Goal: Task Accomplishment & Management: Complete application form

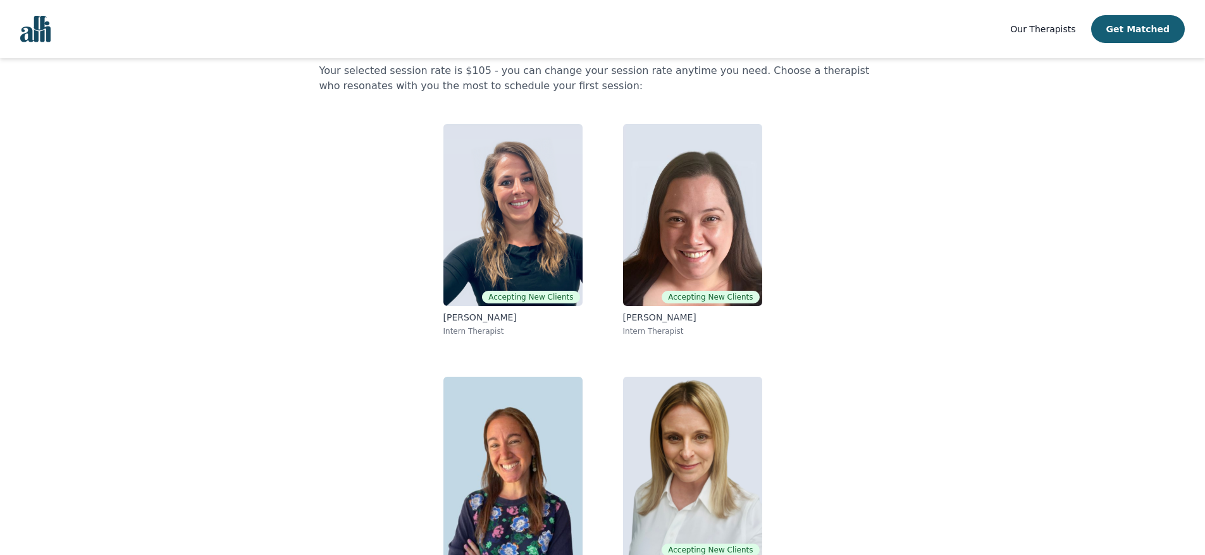
scroll to position [105, 0]
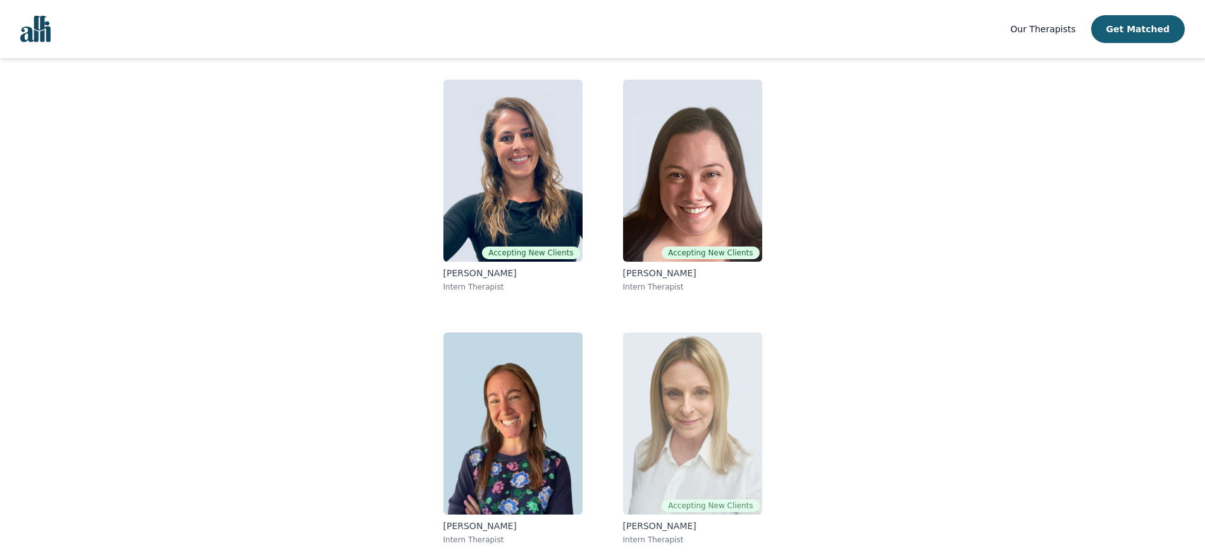
click at [746, 380] on img at bounding box center [692, 424] width 139 height 182
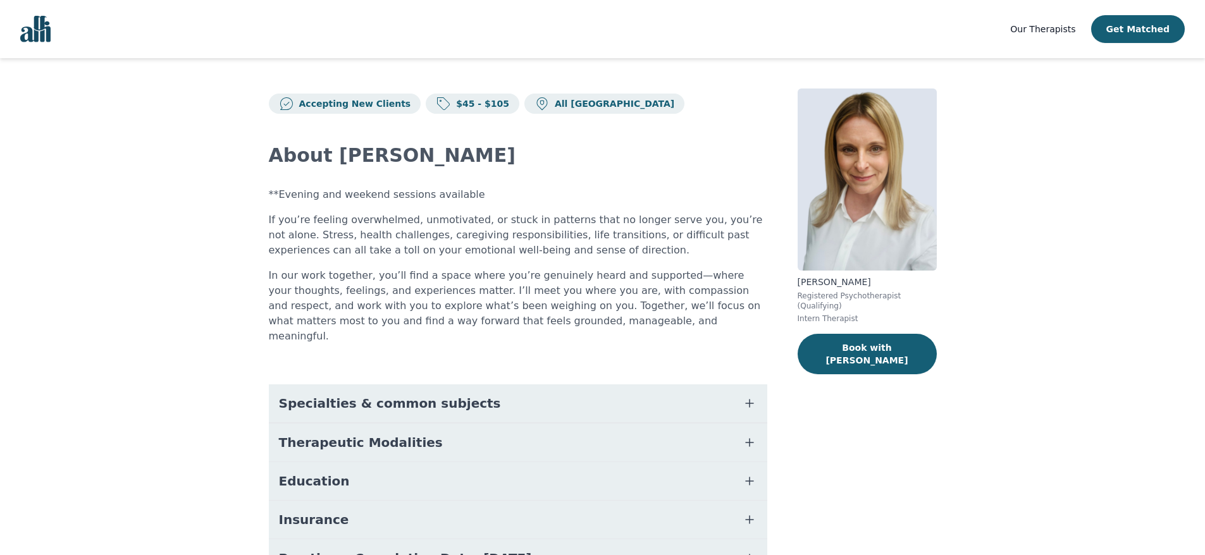
scroll to position [105, 0]
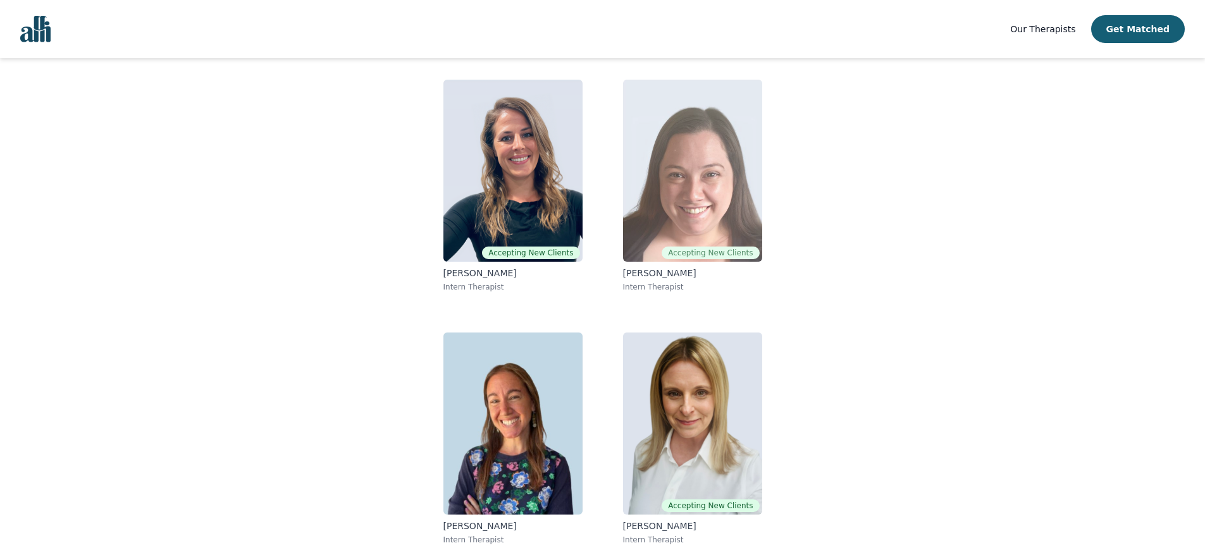
click at [683, 206] on img at bounding box center [692, 171] width 139 height 182
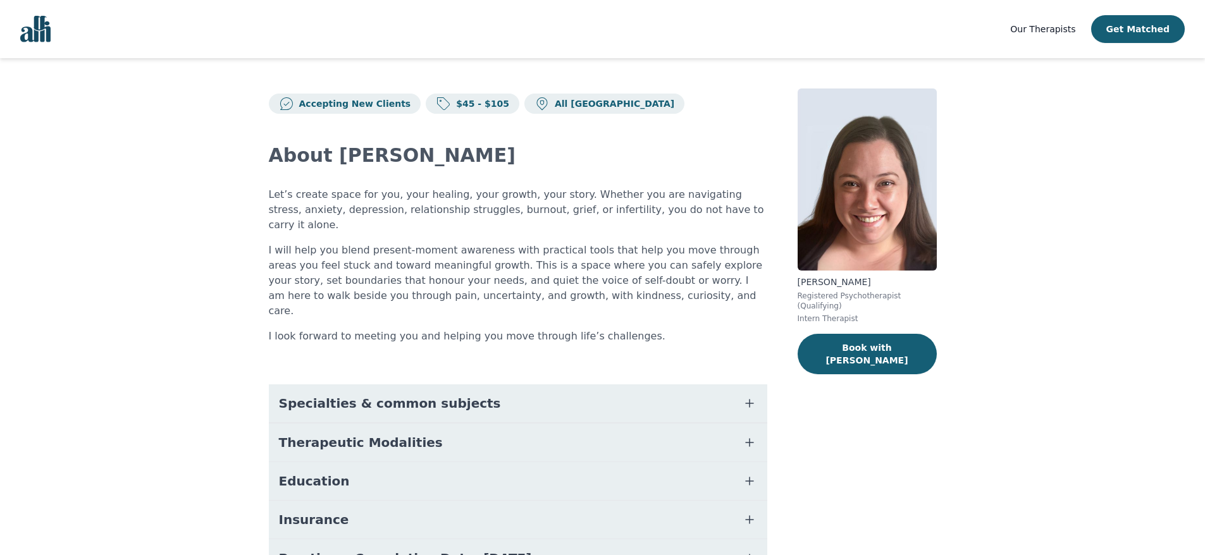
click at [750, 400] on icon "button" at bounding box center [750, 404] width 8 height 8
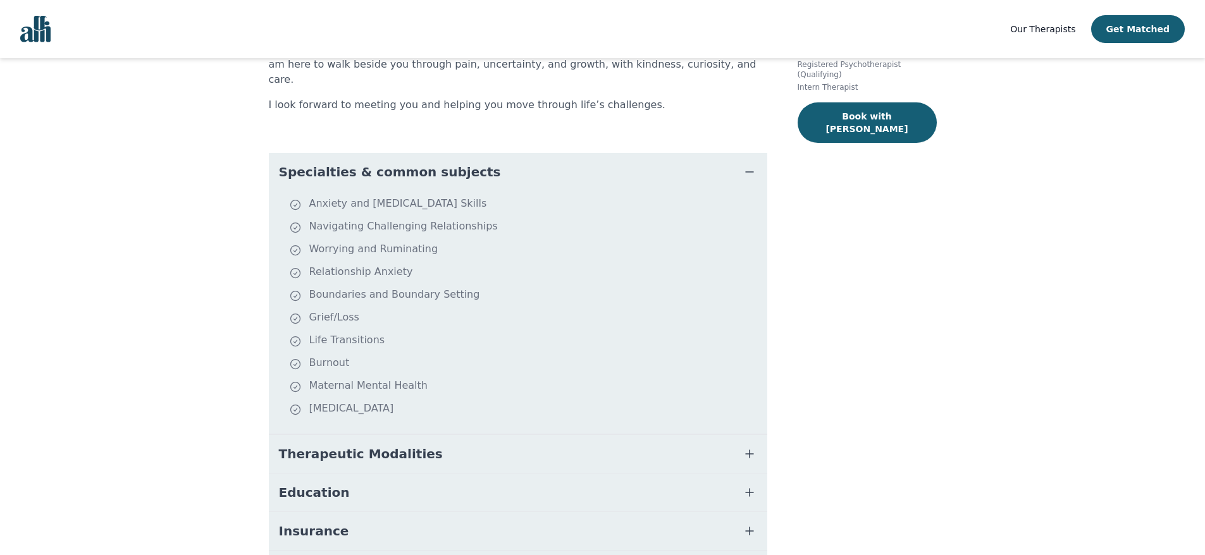
scroll to position [232, 0]
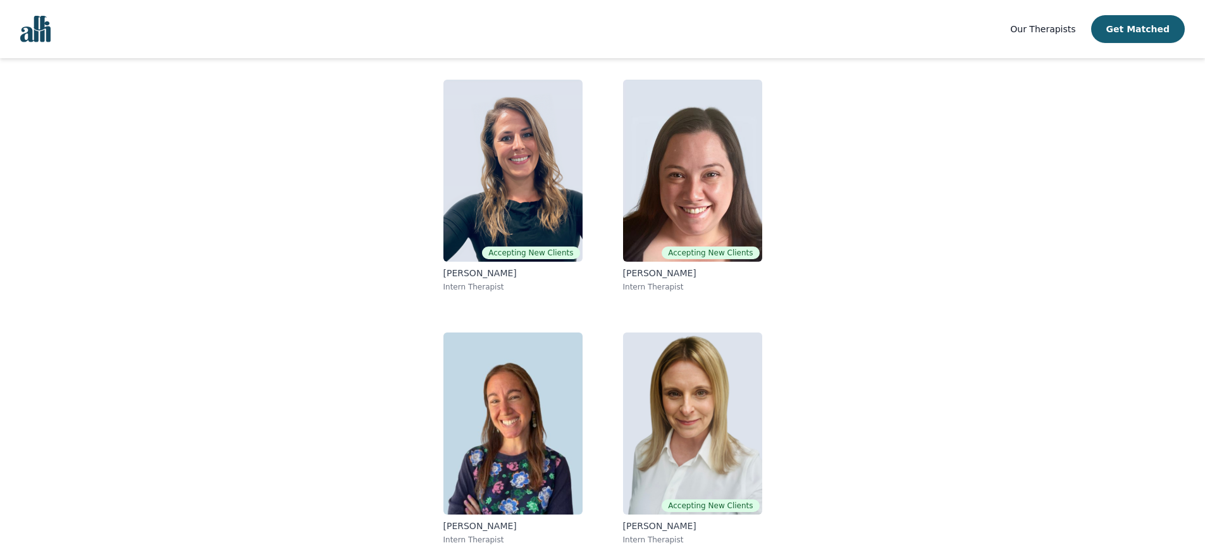
scroll to position [80, 0]
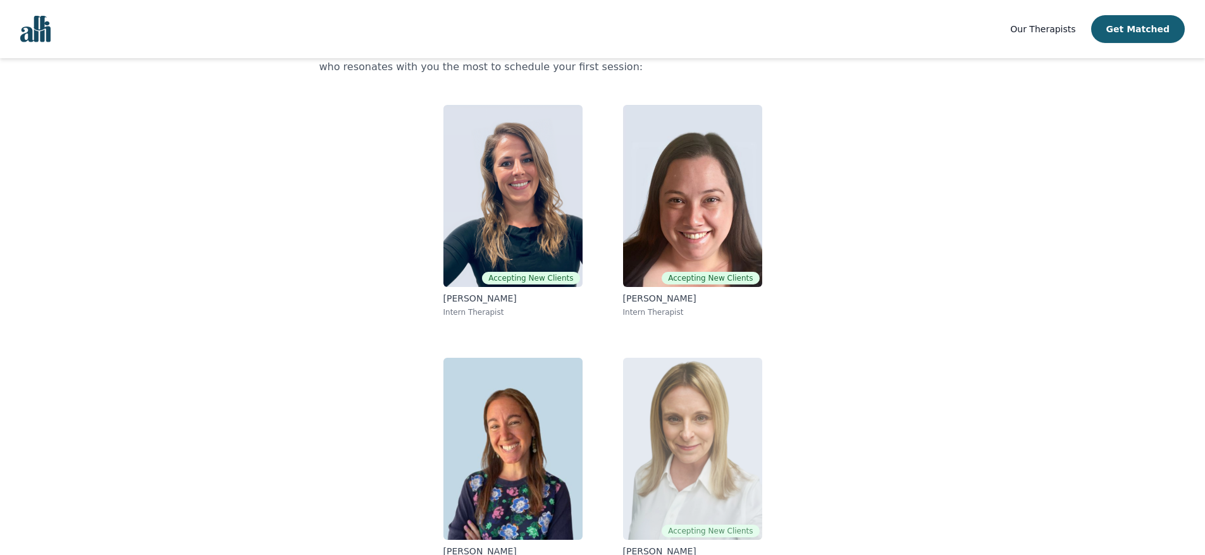
click at [712, 442] on img at bounding box center [692, 449] width 139 height 182
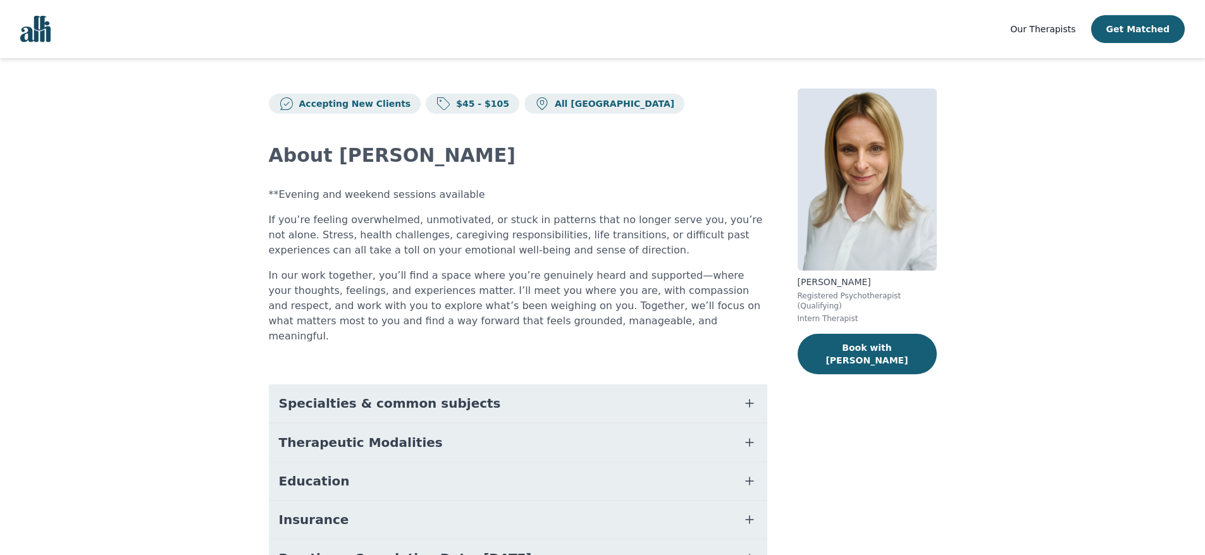
click at [747, 435] on icon "button" at bounding box center [749, 442] width 15 height 15
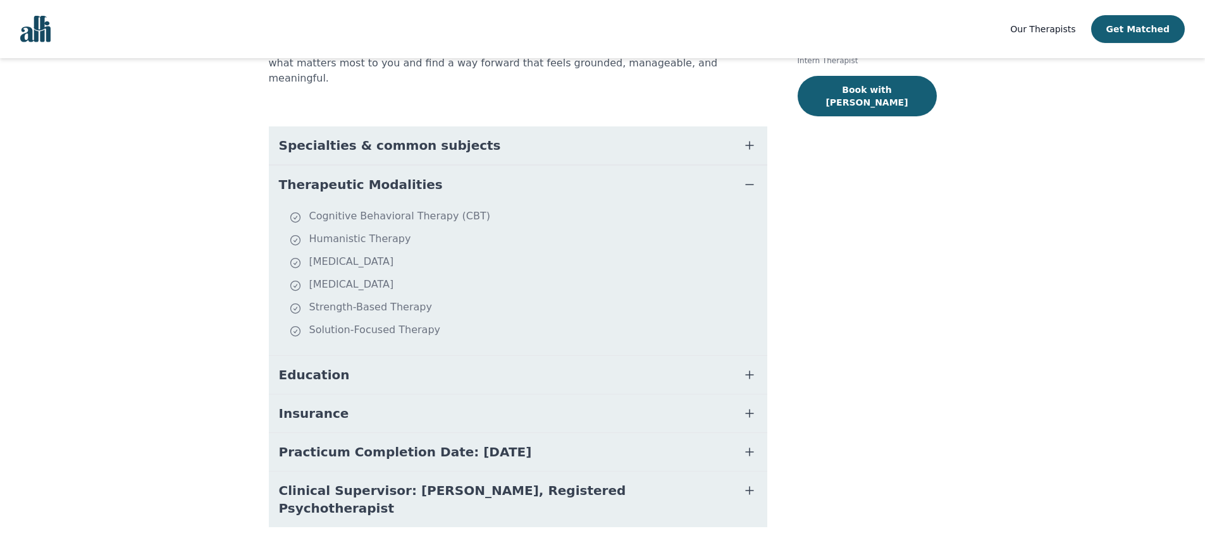
click at [748, 138] on icon "button" at bounding box center [749, 145] width 15 height 15
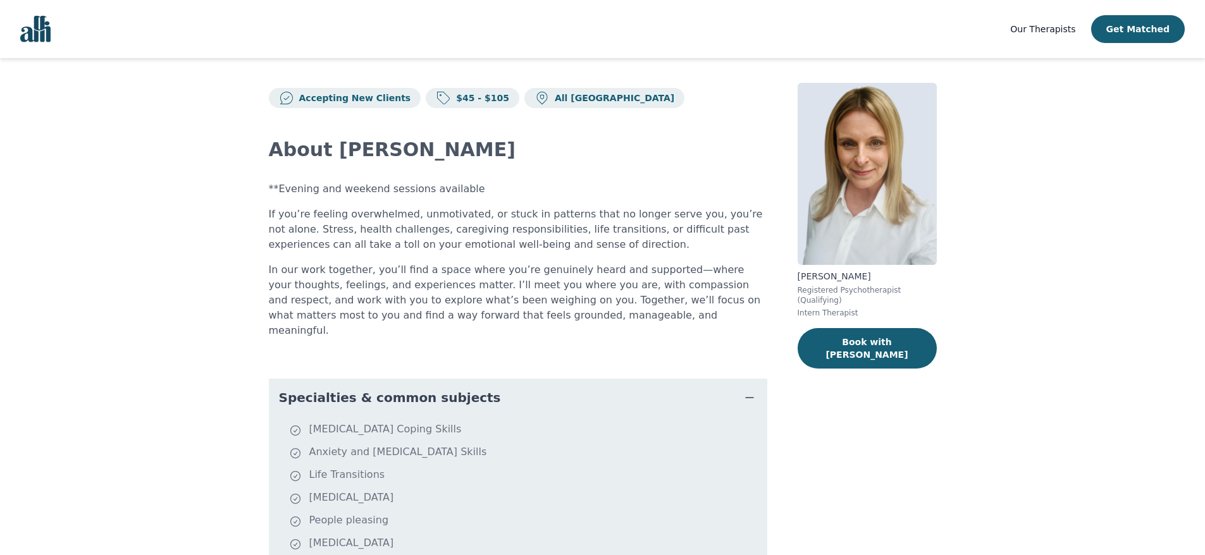
scroll to position [0, 0]
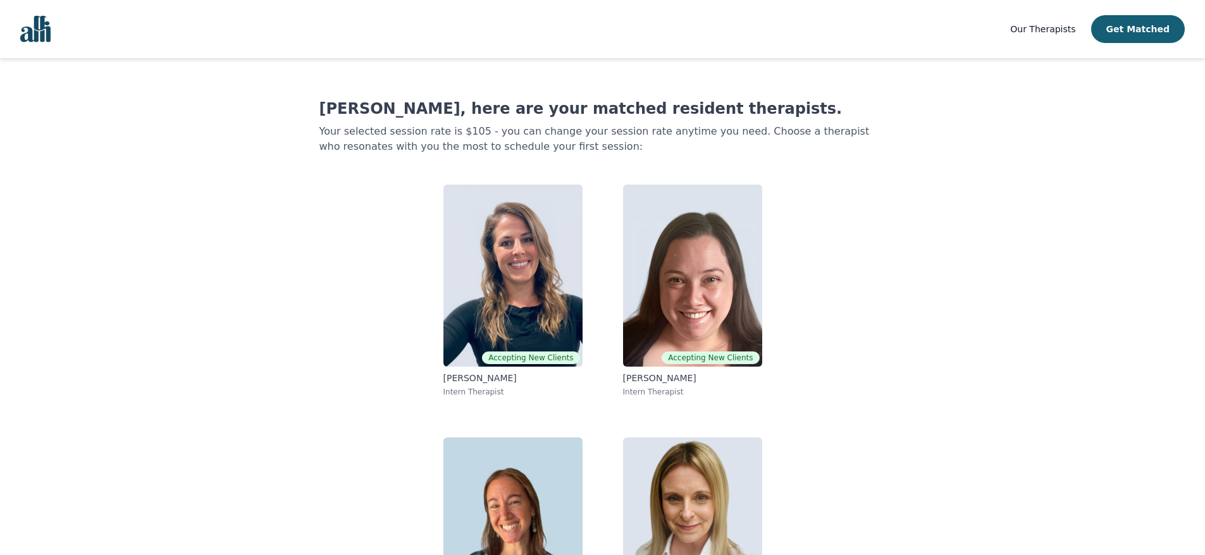
scroll to position [80, 0]
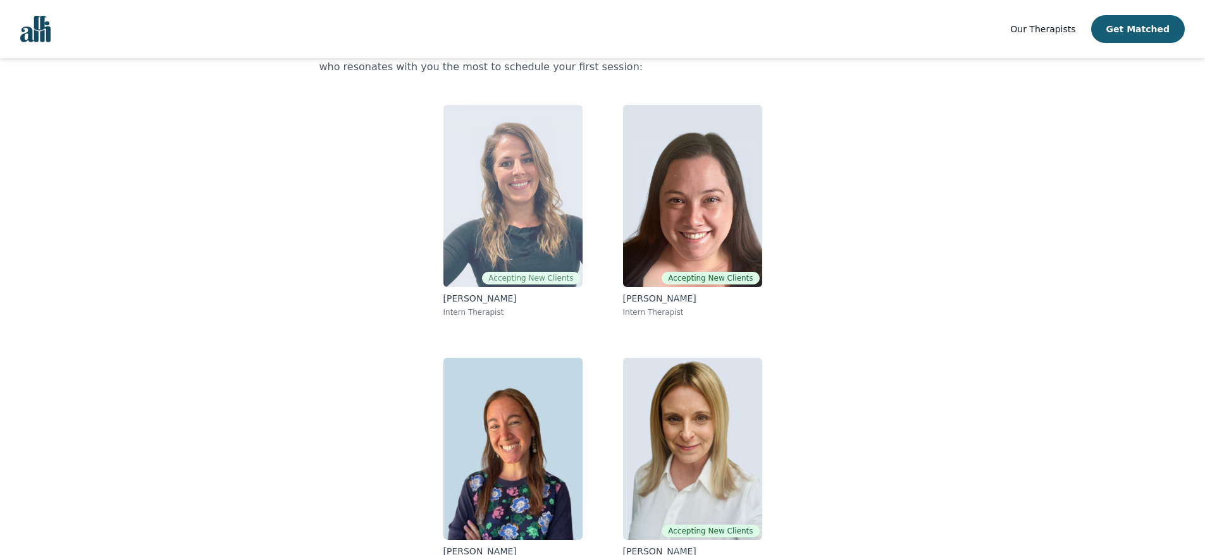
click at [506, 227] on img at bounding box center [512, 196] width 139 height 182
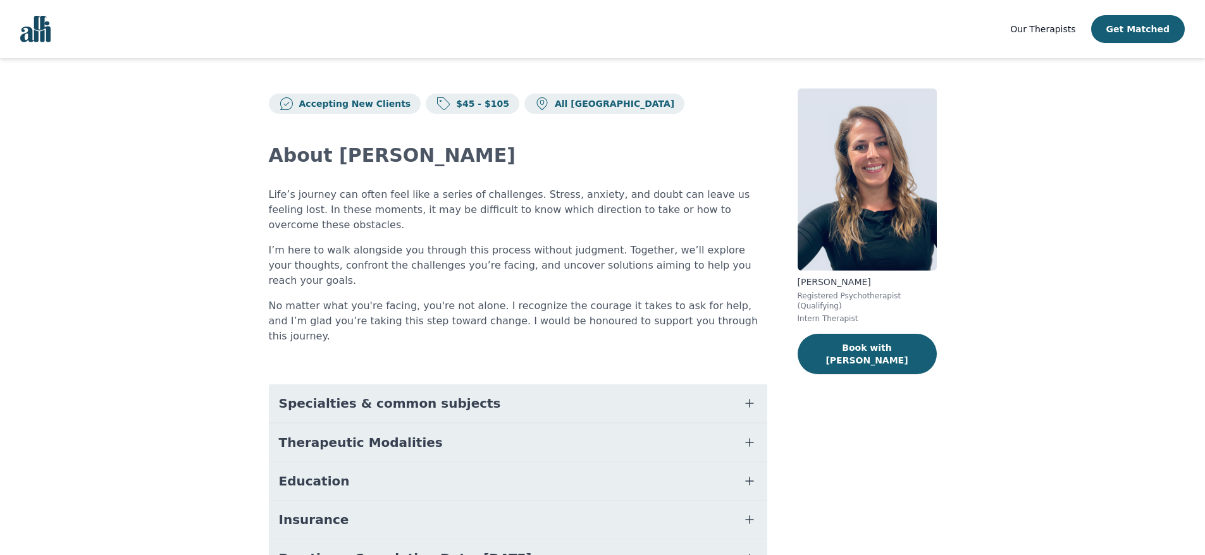
click at [748, 435] on icon "button" at bounding box center [749, 442] width 15 height 15
click at [750, 396] on icon "button" at bounding box center [749, 403] width 15 height 15
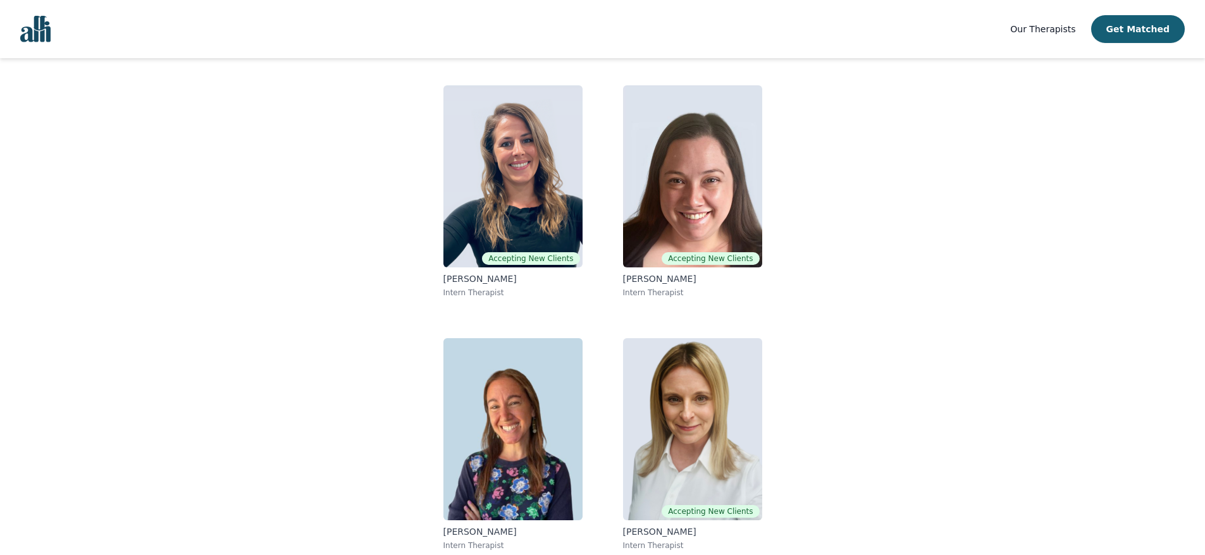
scroll to position [105, 0]
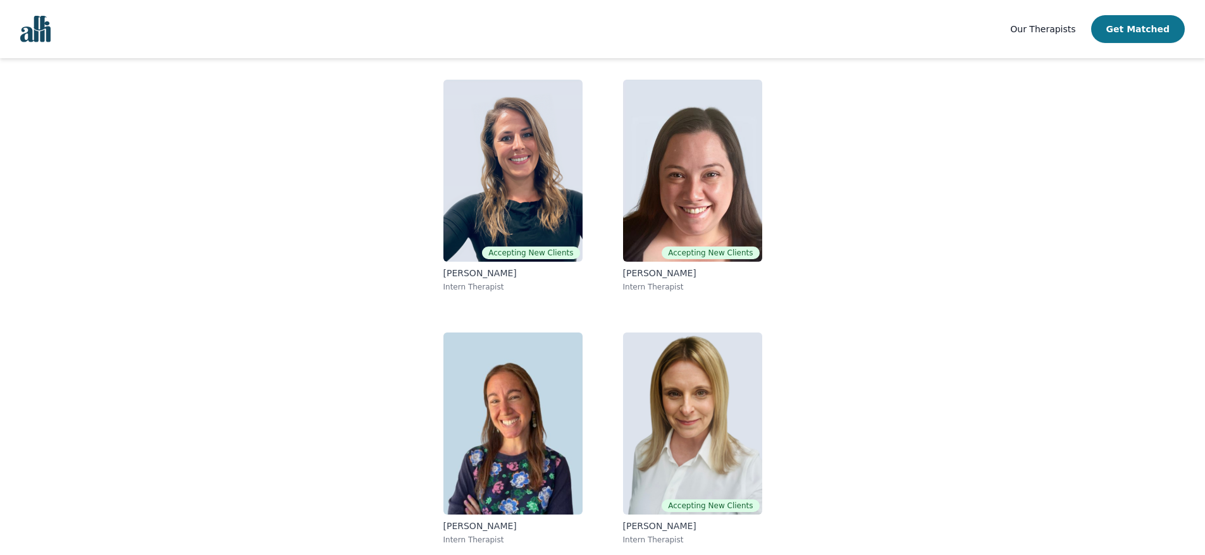
click at [1155, 31] on button "Get Matched" at bounding box center [1138, 29] width 94 height 28
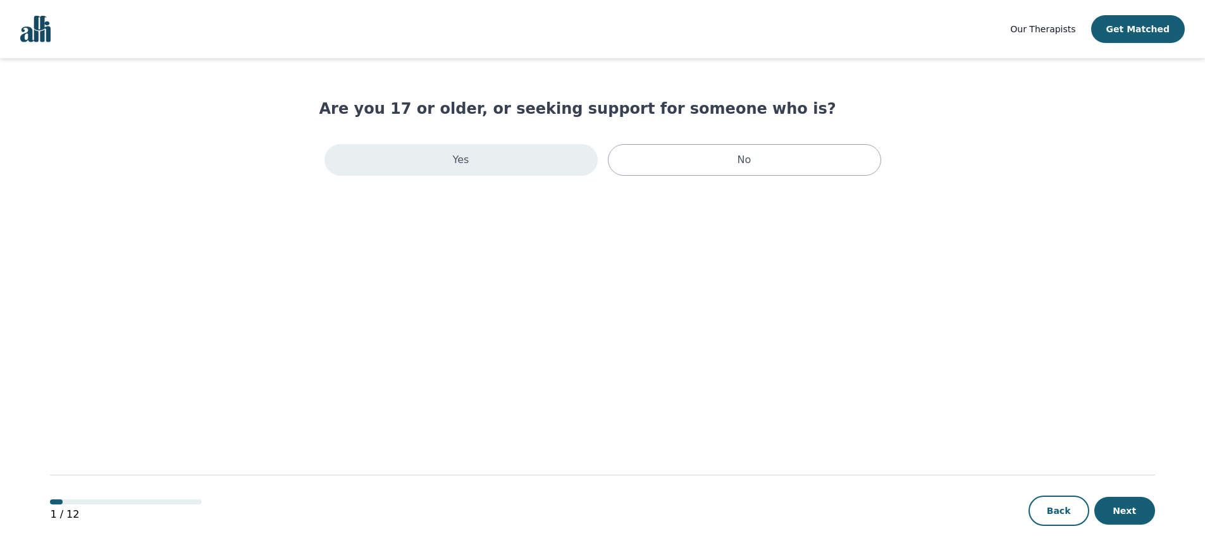
click at [591, 167] on div "Yes" at bounding box center [461, 160] width 273 height 32
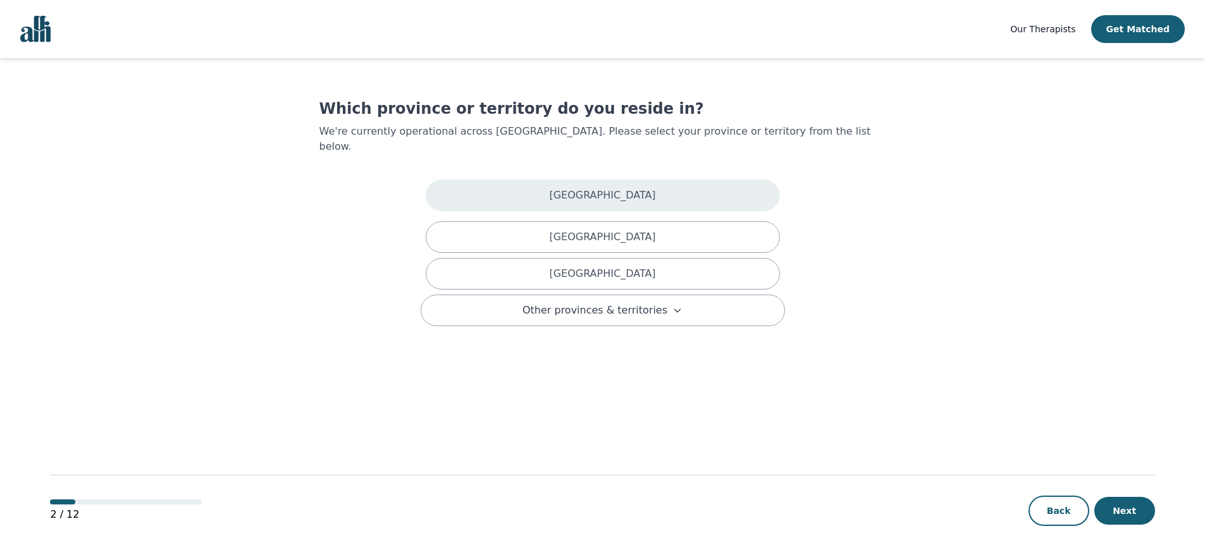
click at [627, 181] on div "[GEOGRAPHIC_DATA]" at bounding box center [603, 196] width 354 height 32
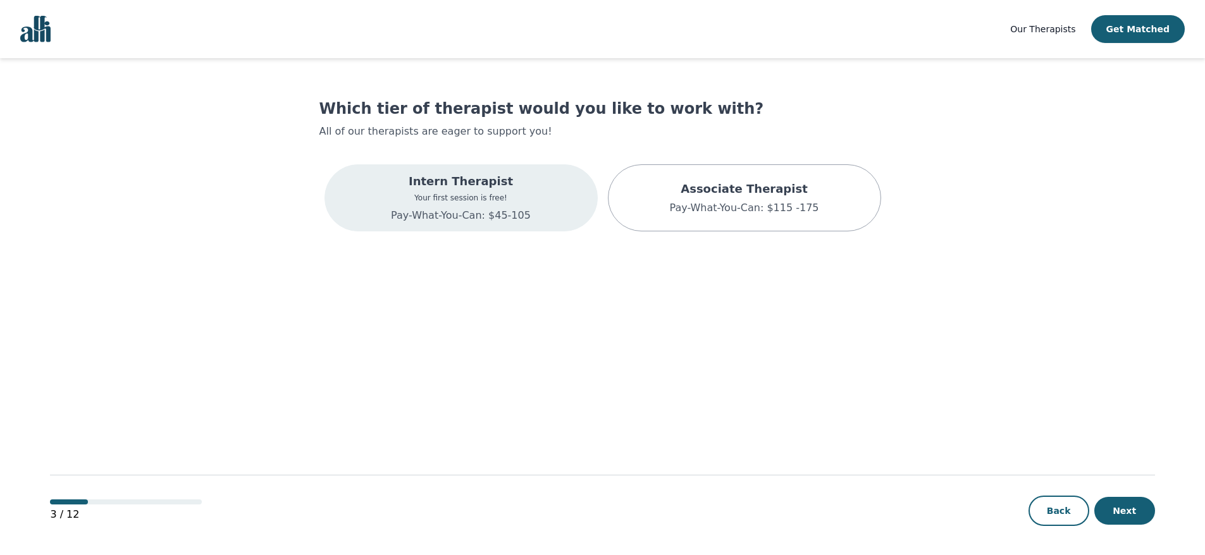
click at [553, 211] on div "Intern Therapist Your first session is free! Pay-What-You-Can: $45-105" at bounding box center [461, 197] width 273 height 67
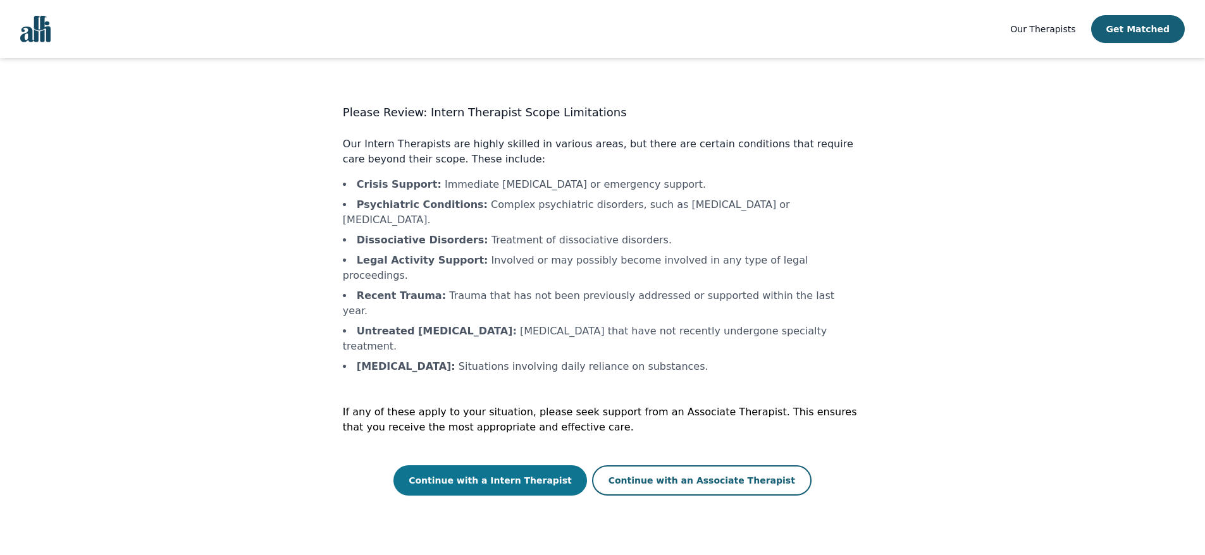
click at [561, 466] on button "Continue with a Intern Therapist" at bounding box center [490, 481] width 194 height 30
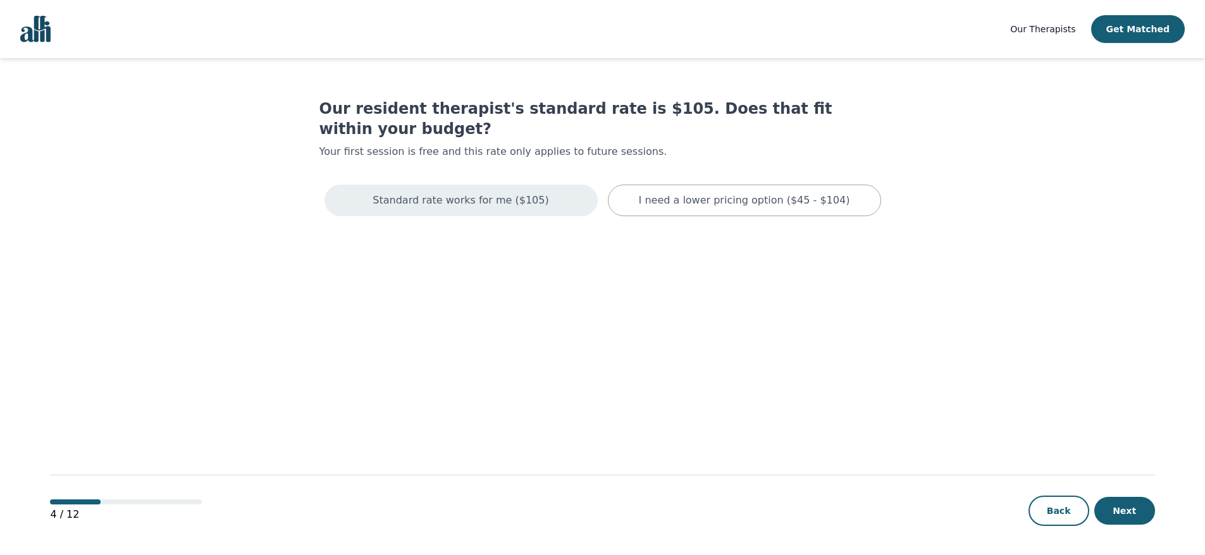
click at [566, 185] on div "Standard rate works for me ($105)" at bounding box center [461, 201] width 273 height 32
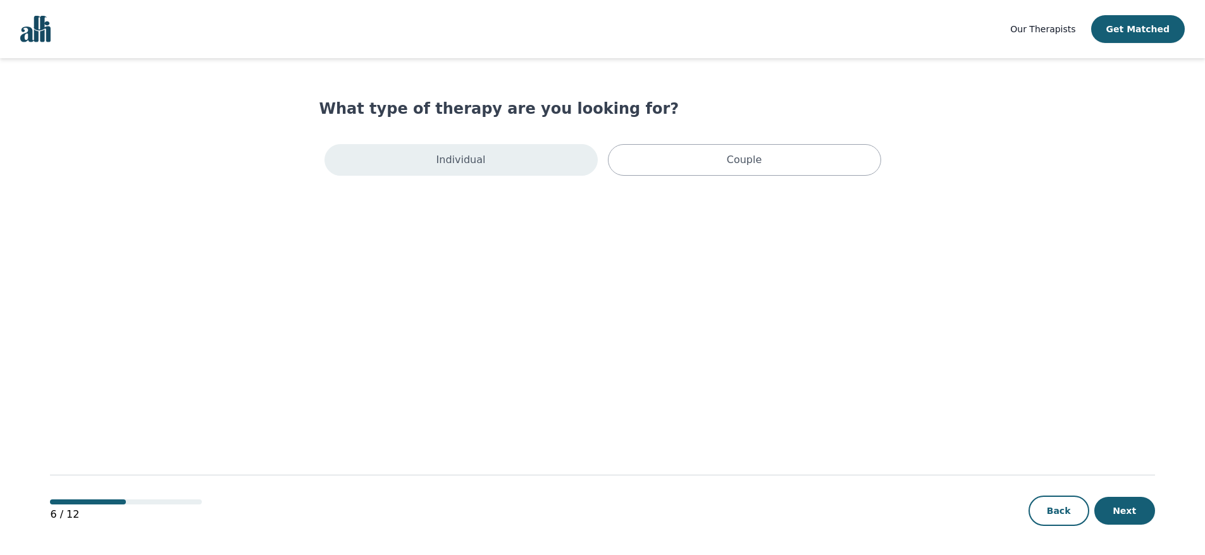
click at [560, 156] on div "Individual" at bounding box center [461, 160] width 273 height 32
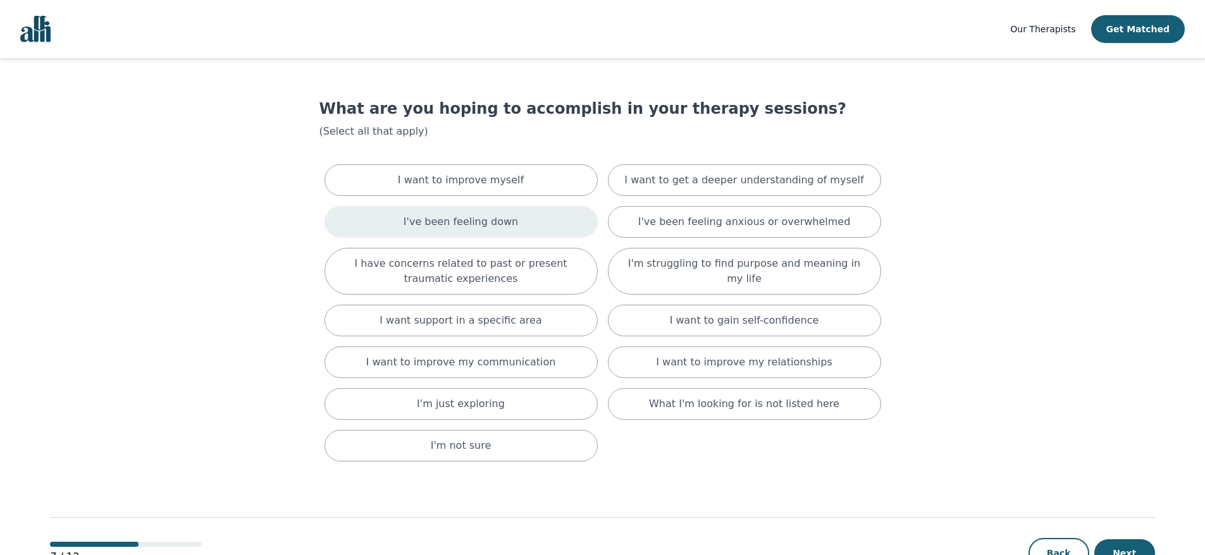
click at [571, 218] on div "I've been feeling down" at bounding box center [461, 222] width 273 height 32
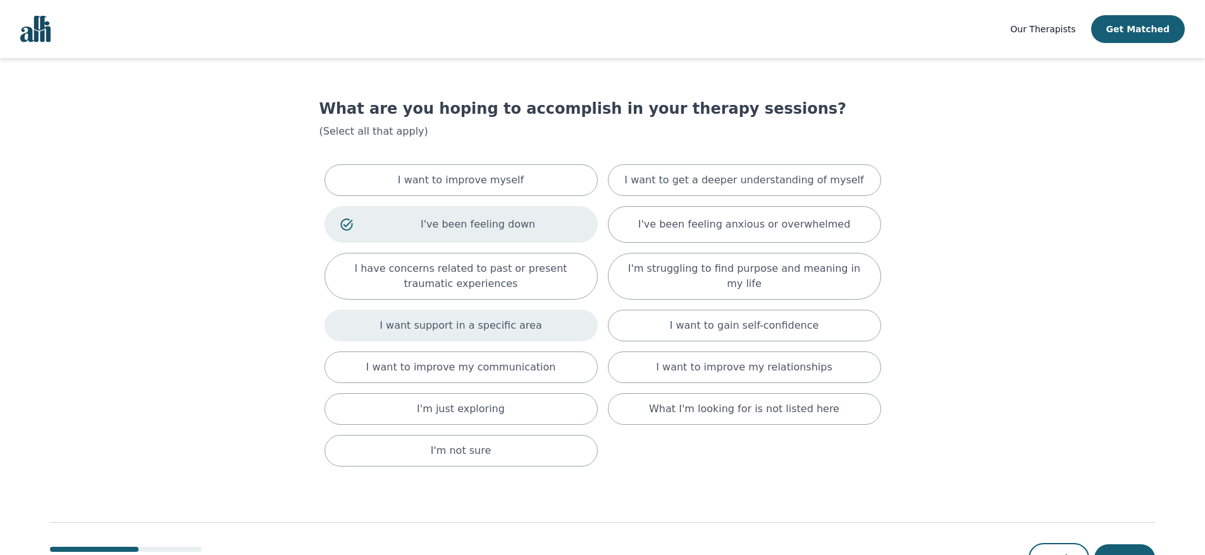
click at [555, 323] on div "I want support in a specific area" at bounding box center [461, 326] width 273 height 32
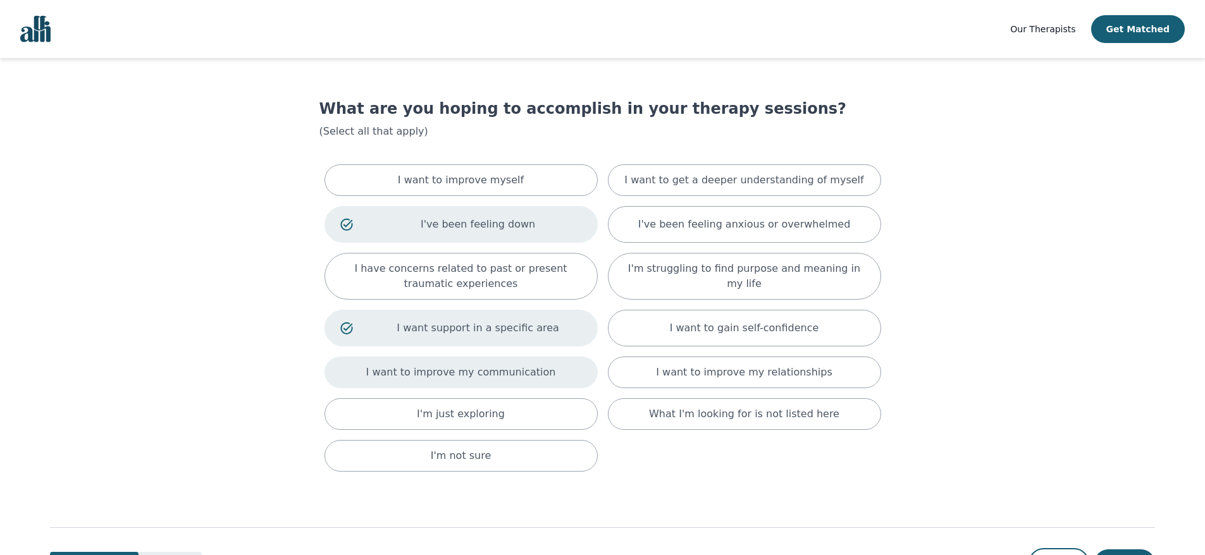
click at [555, 368] on div "I want to improve my communication" at bounding box center [461, 373] width 273 height 32
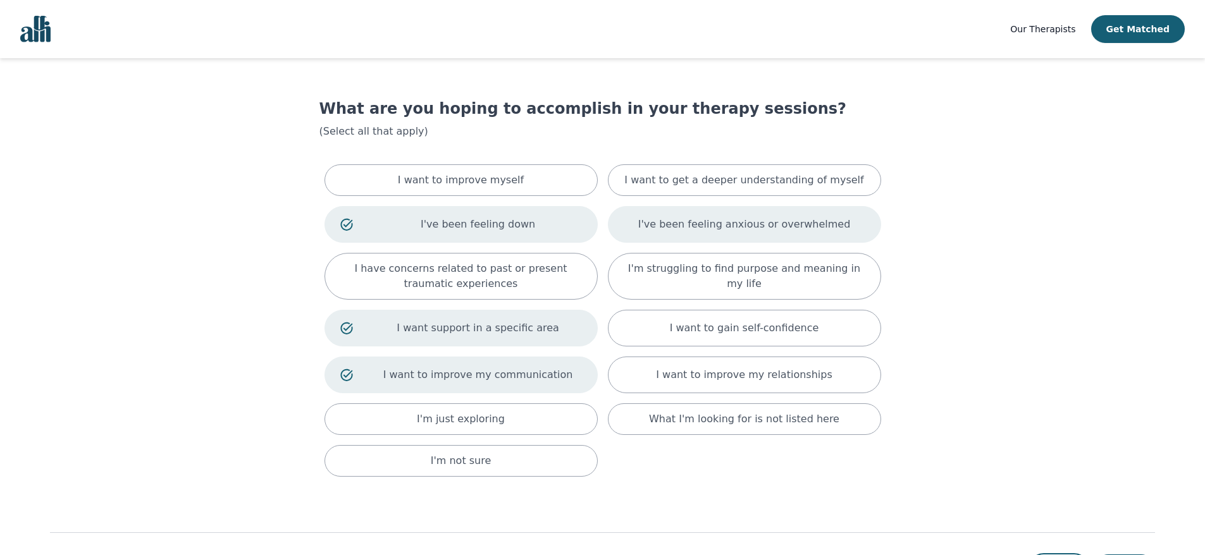
click at [660, 217] on p "I've been feeling anxious or overwhelmed" at bounding box center [744, 224] width 213 height 15
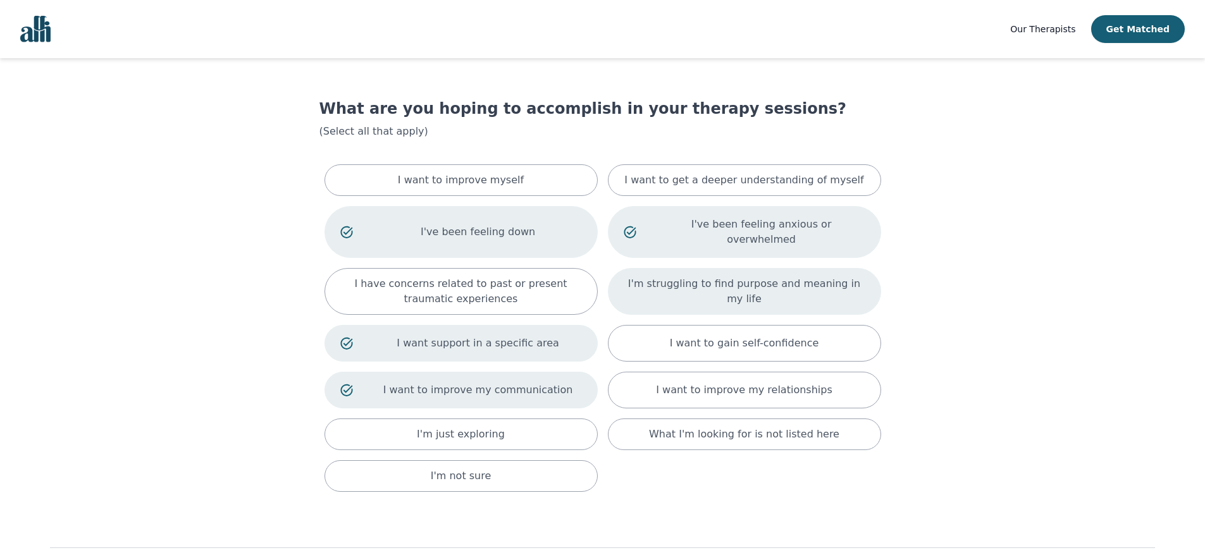
click at [664, 276] on p "I'm struggling to find purpose and meaning in my life" at bounding box center [745, 291] width 242 height 30
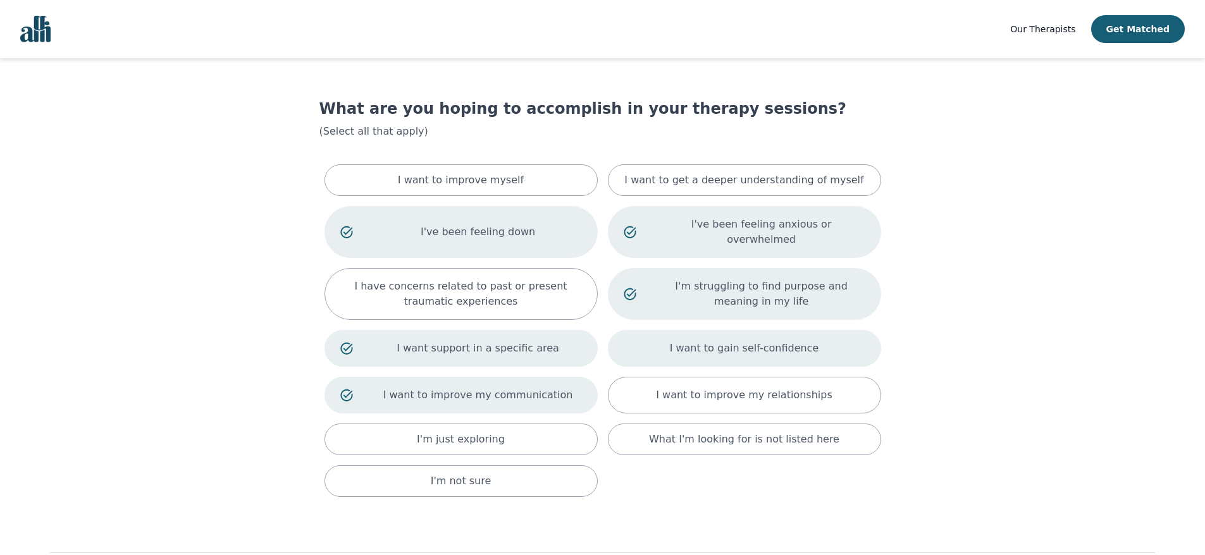
click at [667, 332] on div "I want to gain self-confidence" at bounding box center [744, 348] width 273 height 37
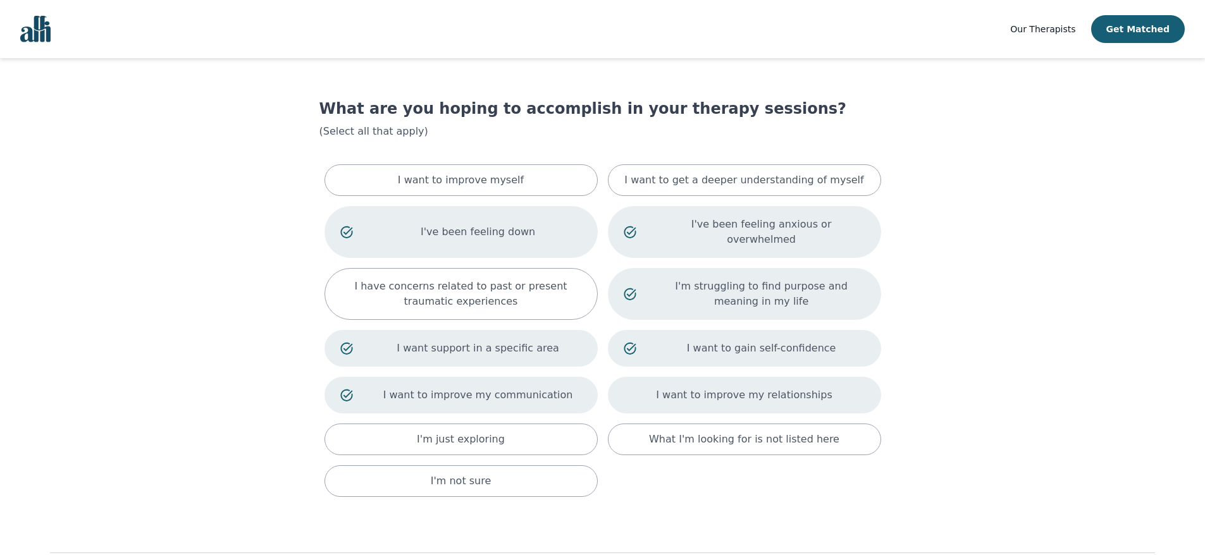
click at [666, 386] on div "I want to improve my relationships" at bounding box center [744, 395] width 273 height 37
click at [676, 432] on div "What I'm looking for is not listed here" at bounding box center [744, 440] width 273 height 32
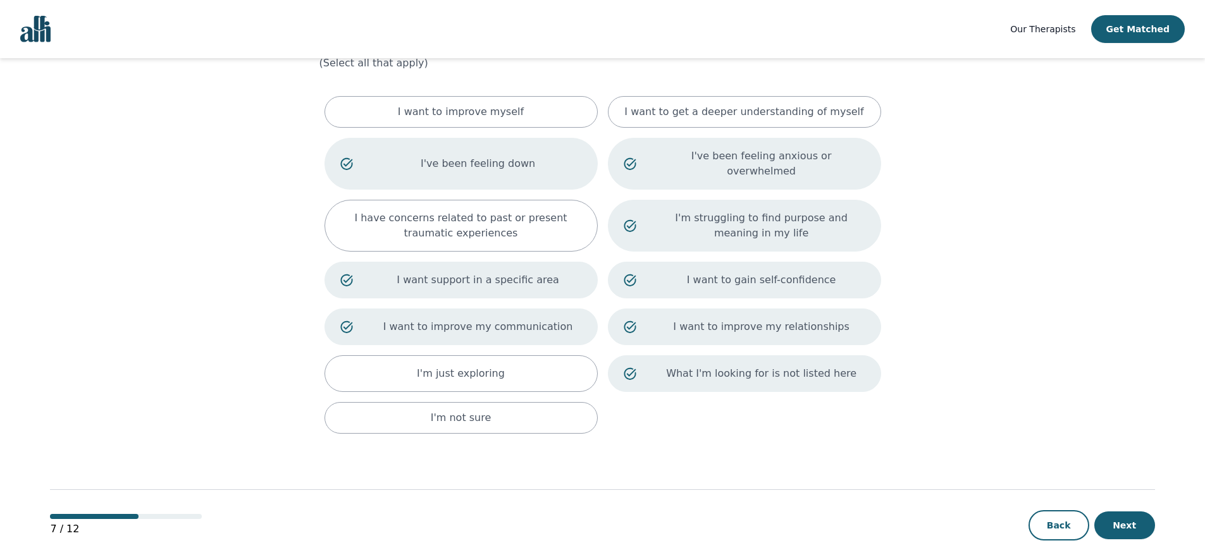
scroll to position [69, 0]
click at [1127, 511] on button "Next" at bounding box center [1124, 525] width 61 height 28
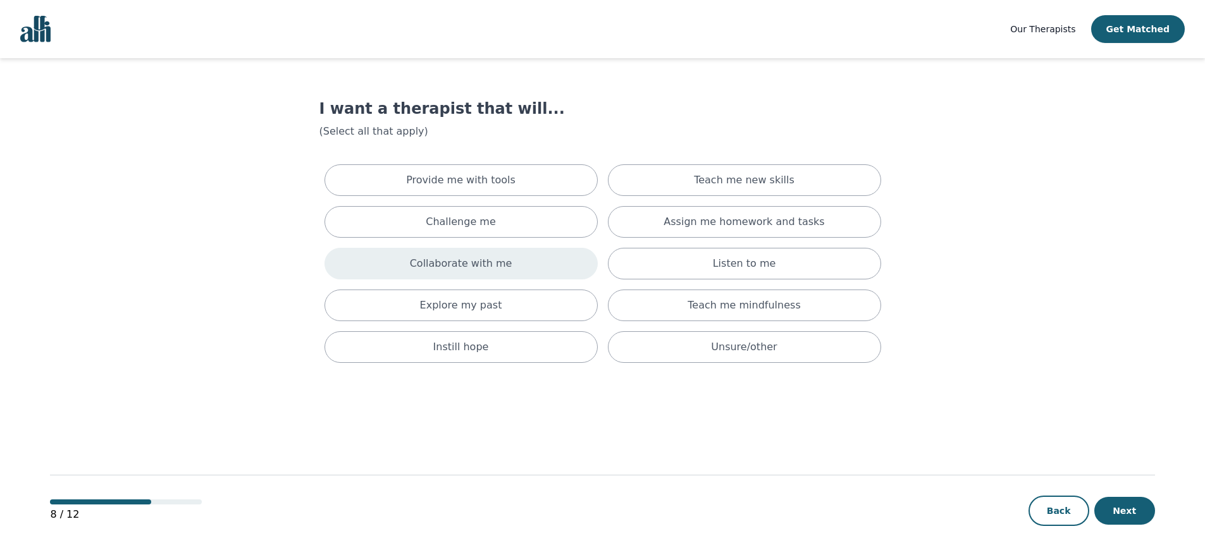
click at [520, 254] on div "Collaborate with me" at bounding box center [461, 264] width 273 height 32
click at [847, 177] on div "Teach me new skills" at bounding box center [744, 180] width 273 height 32
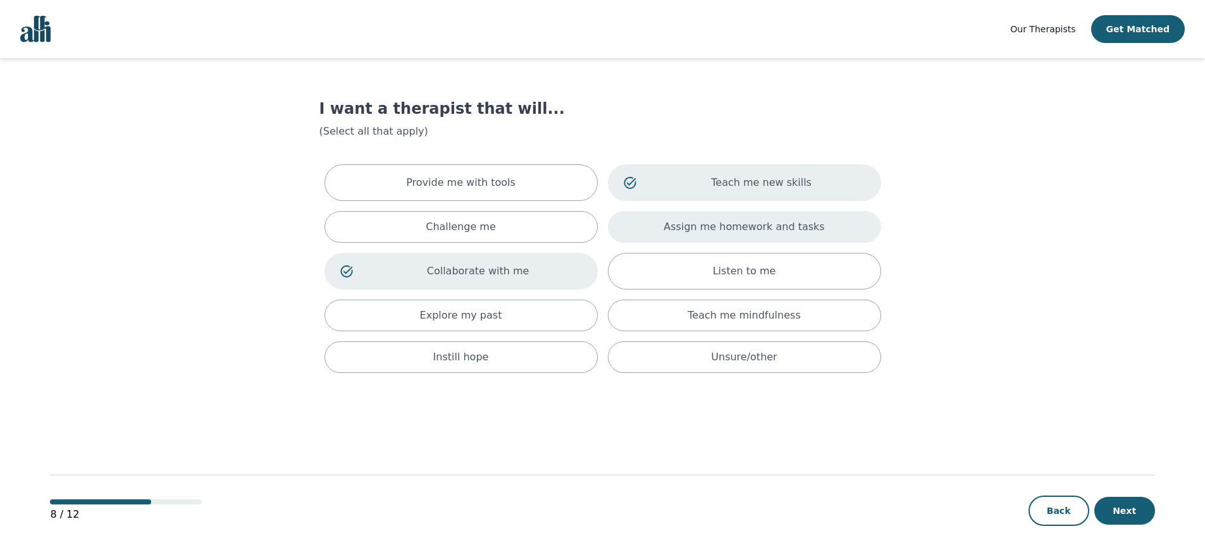
click at [840, 227] on div "Assign me homework and tasks" at bounding box center [744, 227] width 273 height 32
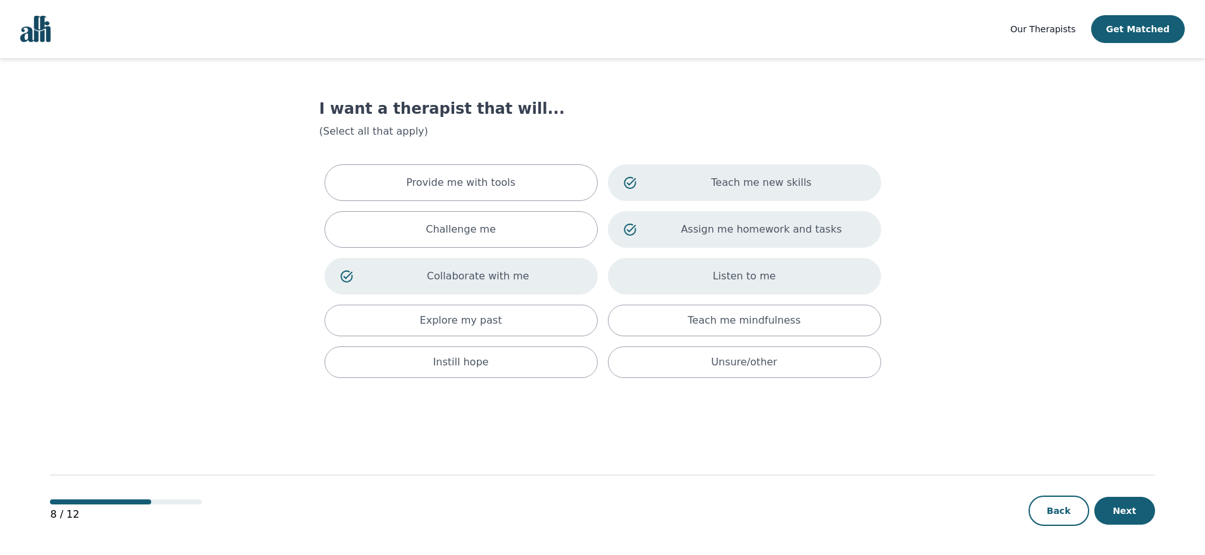
click at [834, 276] on div "Listen to me" at bounding box center [744, 276] width 273 height 37
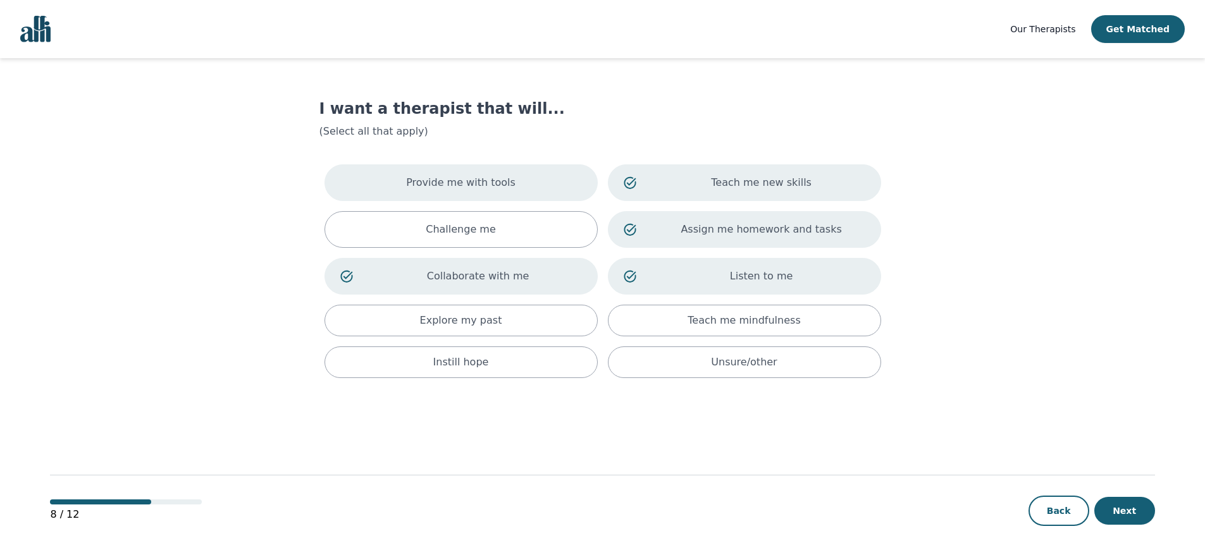
click at [511, 185] on div "Provide me with tools" at bounding box center [461, 182] width 273 height 37
click at [1141, 516] on button "Next" at bounding box center [1124, 511] width 61 height 28
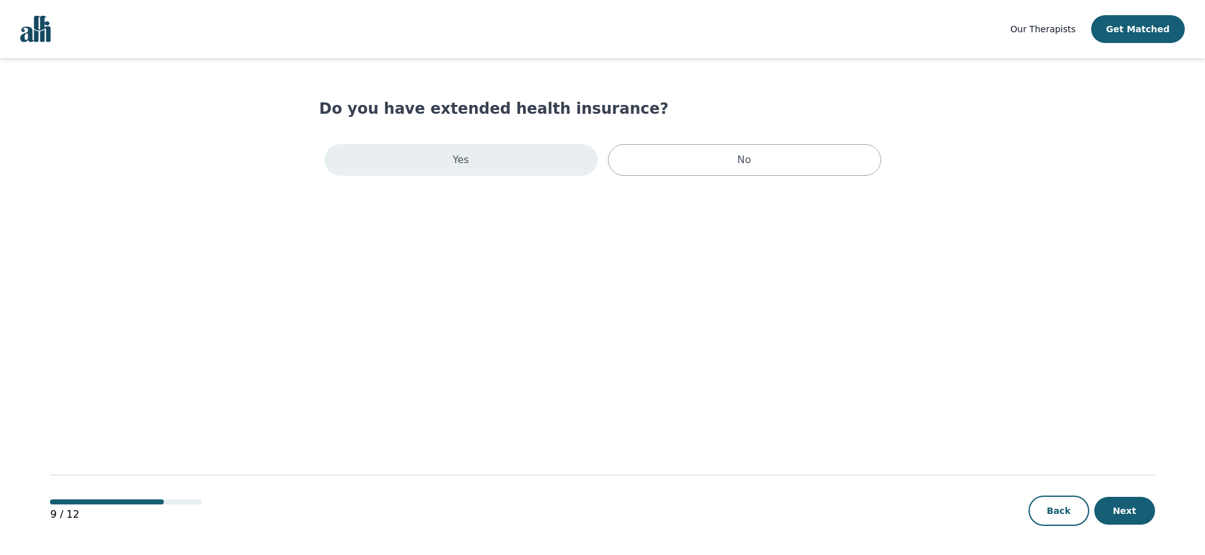
click at [481, 159] on div "Yes" at bounding box center [461, 160] width 273 height 32
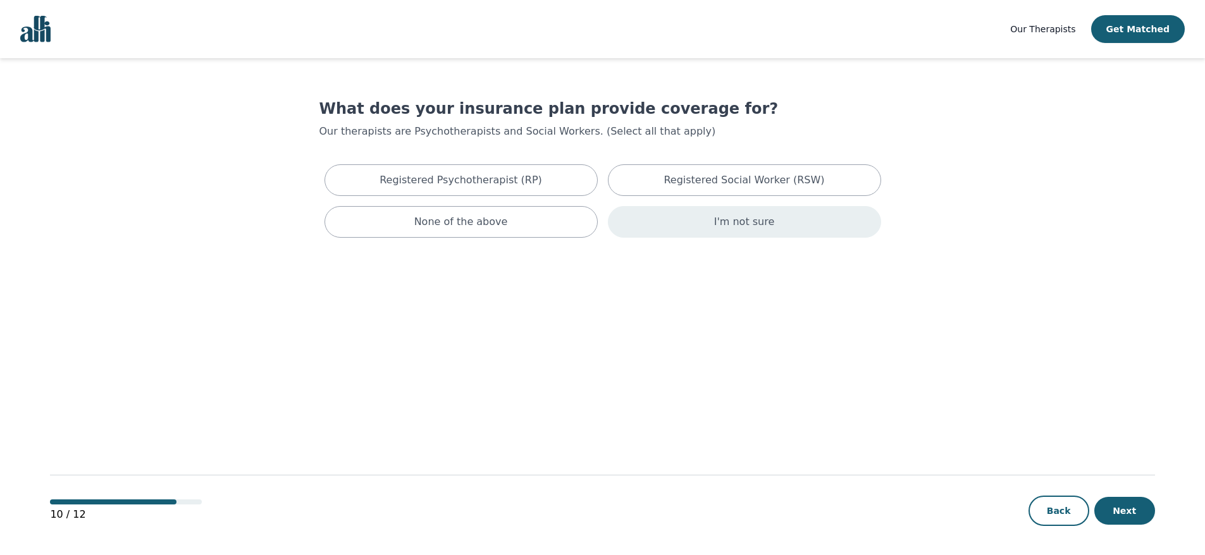
click at [691, 233] on div "I'm not sure" at bounding box center [744, 222] width 273 height 32
click at [1120, 506] on button "Next" at bounding box center [1124, 511] width 61 height 28
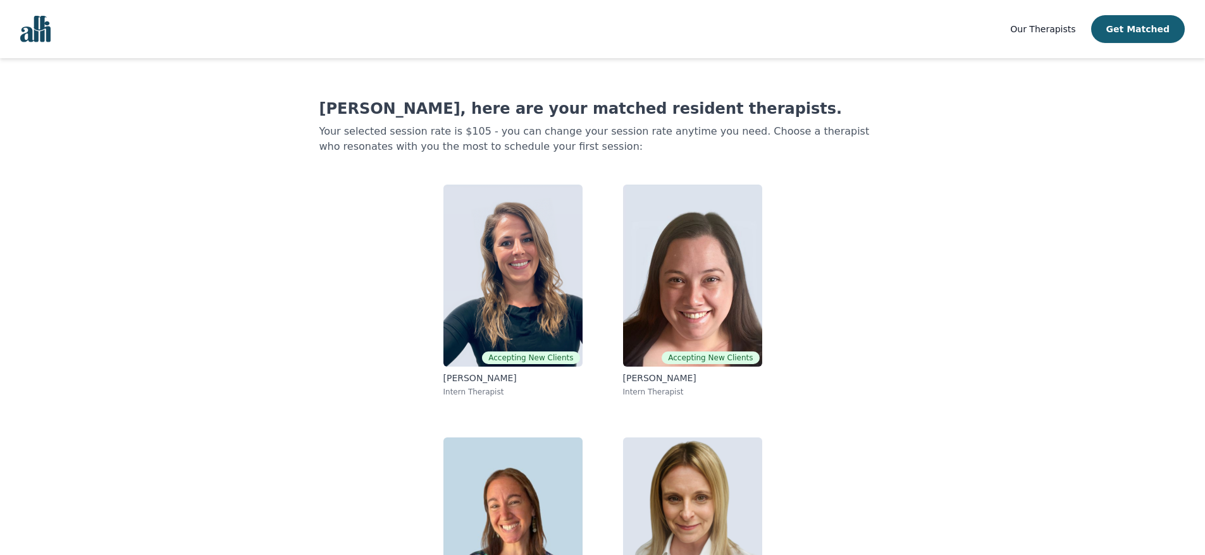
click at [27, 38] on img "Global" at bounding box center [35, 29] width 30 height 27
